Goal: Transaction & Acquisition: Purchase product/service

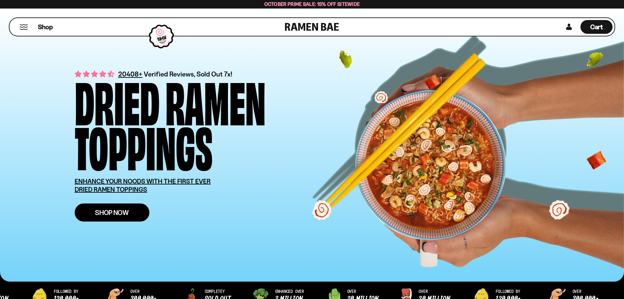
click at [126, 211] on span "Shop Now" at bounding box center [112, 212] width 34 height 7
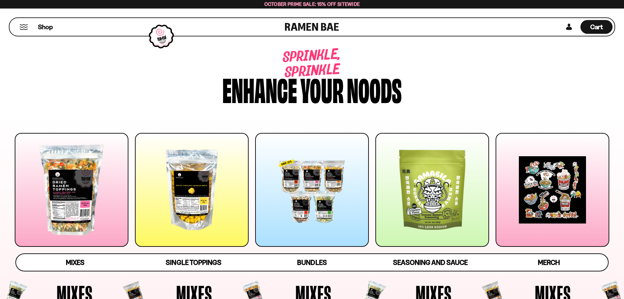
click at [67, 208] on div at bounding box center [72, 190] width 114 height 114
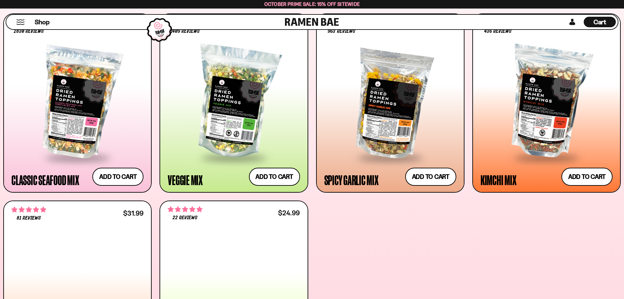
scroll to position [312, 0]
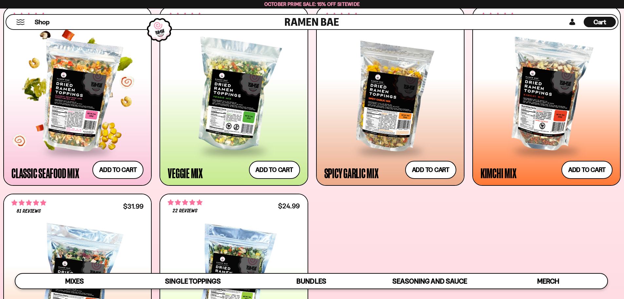
click at [83, 124] on div at bounding box center [77, 95] width 132 height 109
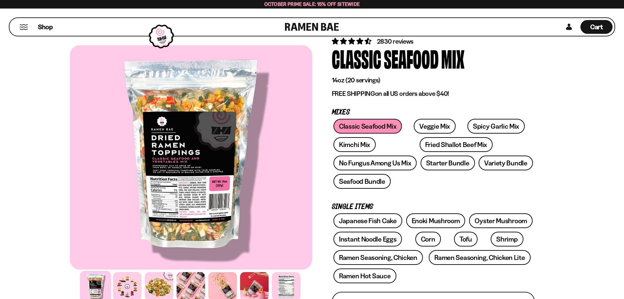
scroll to position [131, 0]
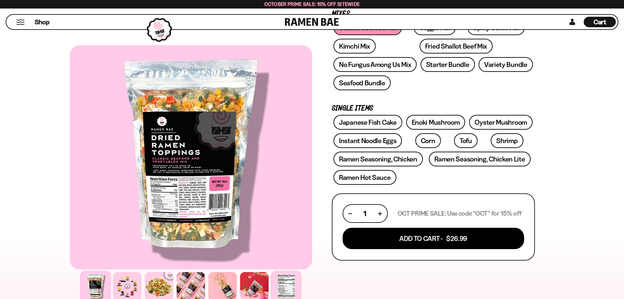
click at [283, 283] on div at bounding box center [286, 285] width 31 height 31
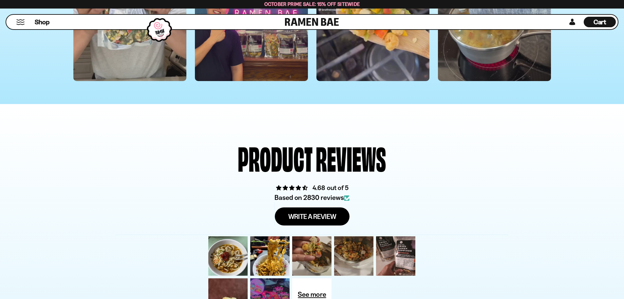
scroll to position [1999, 0]
